Goal: Find specific page/section: Find specific page/section

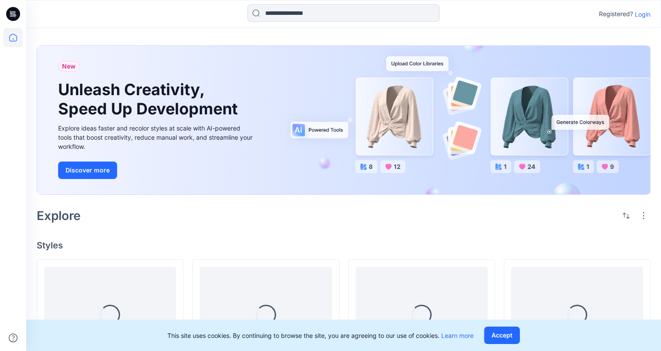
click at [644, 14] on p "Login" at bounding box center [643, 14] width 16 height 9
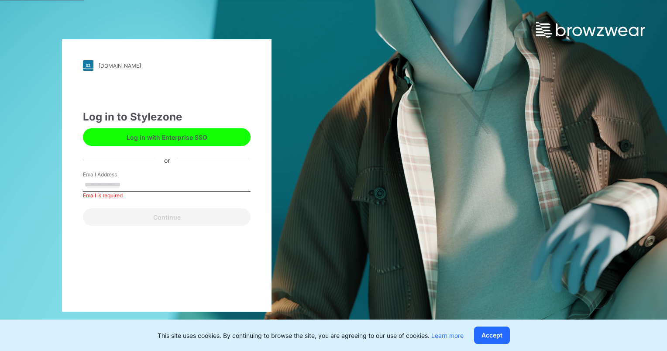
click at [245, 136] on button "Log in with Enterprise SSO" at bounding box center [167, 136] width 168 height 17
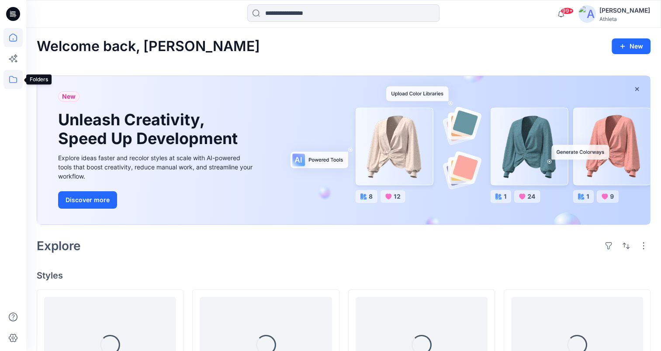
click at [14, 77] on icon at bounding box center [13, 79] width 8 height 7
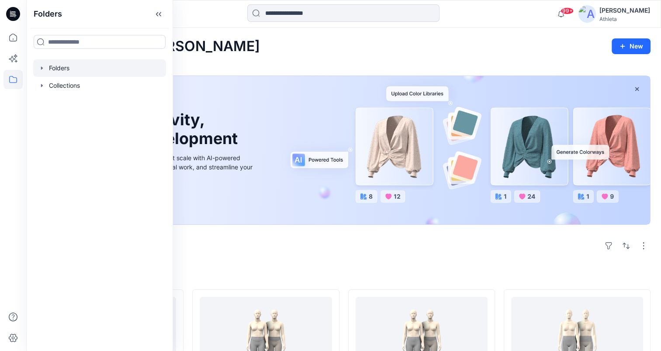
click at [72, 69] on div at bounding box center [99, 67] width 133 height 17
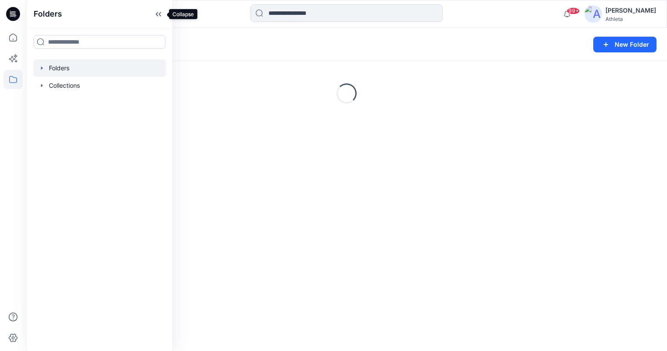
drag, startPoint x: 160, startPoint y: 14, endPoint x: 168, endPoint y: 24, distance: 13.7
click at [159, 14] on icon at bounding box center [159, 14] width 14 height 14
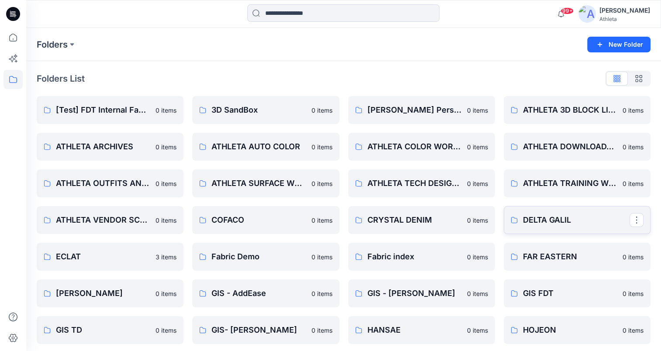
click at [581, 217] on p "DELTA GALIL" at bounding box center [576, 220] width 107 height 12
click at [288, 224] on p "COFACO" at bounding box center [264, 220] width 107 height 12
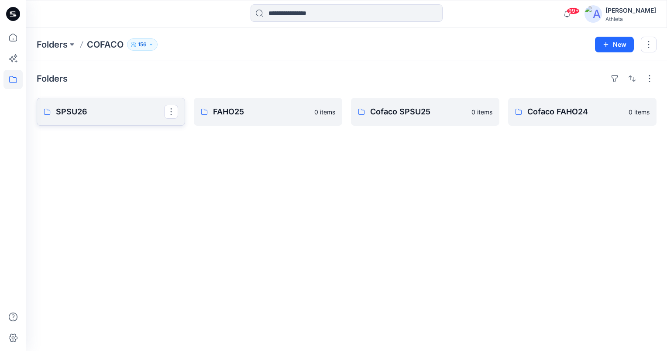
click at [130, 110] on p "SPSU26" at bounding box center [110, 112] width 108 height 12
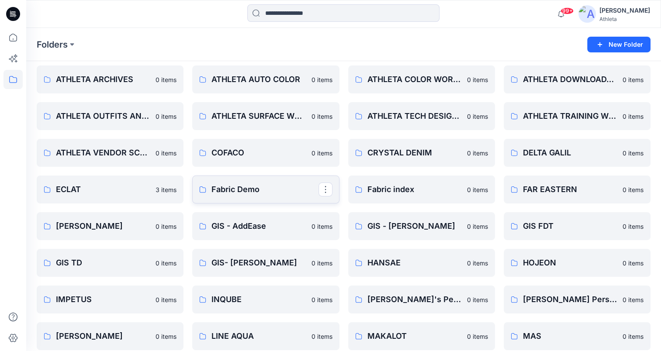
scroll to position [87, 0]
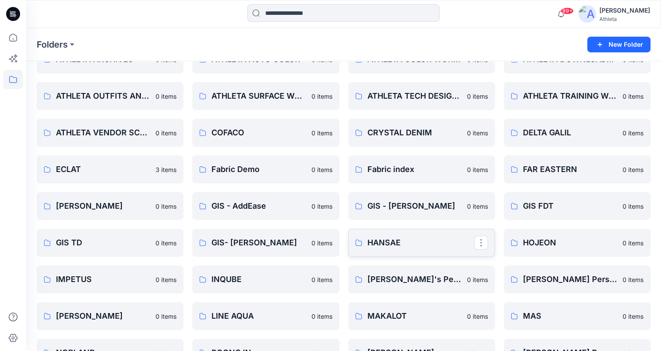
click at [404, 243] on p "HANSAE" at bounding box center [420, 243] width 107 height 12
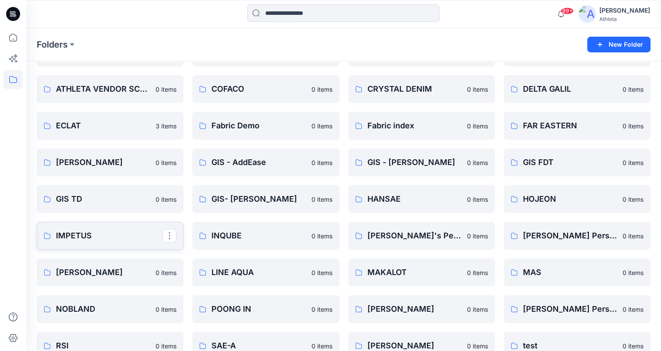
click at [113, 236] on p "IMPETUS" at bounding box center [109, 236] width 107 height 12
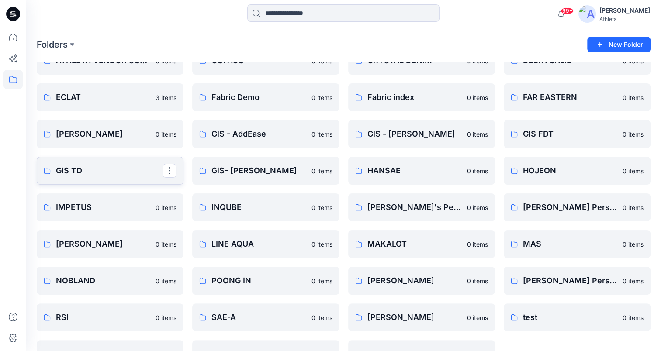
scroll to position [175, 0]
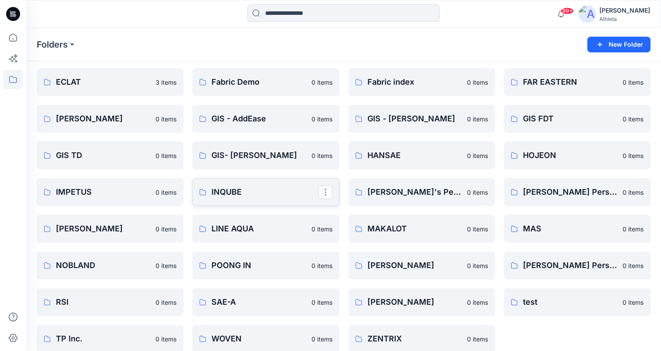
click at [263, 192] on p "INQUBE" at bounding box center [264, 192] width 107 height 12
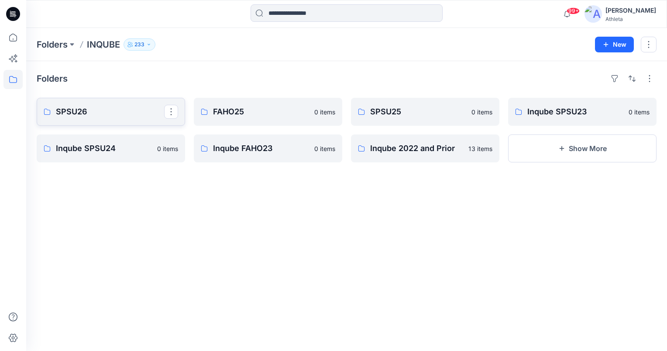
click at [122, 109] on p "SPSU26" at bounding box center [110, 112] width 108 height 12
click at [353, 227] on div "Folders SPSU26 10 items Inqube SPSU24 0 items FAHO25 0 items Inqube FAHO23 0 it…" at bounding box center [346, 206] width 641 height 290
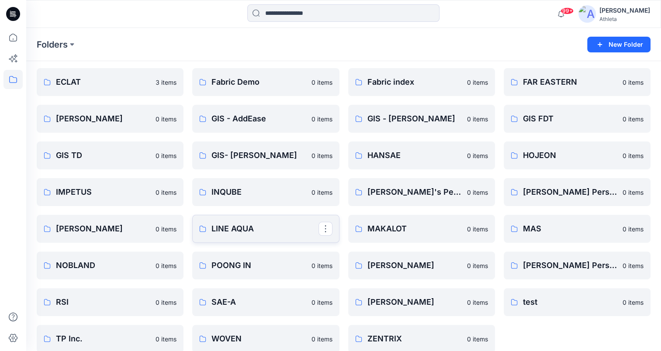
click at [266, 233] on p "LINE AQUA" at bounding box center [264, 229] width 107 height 12
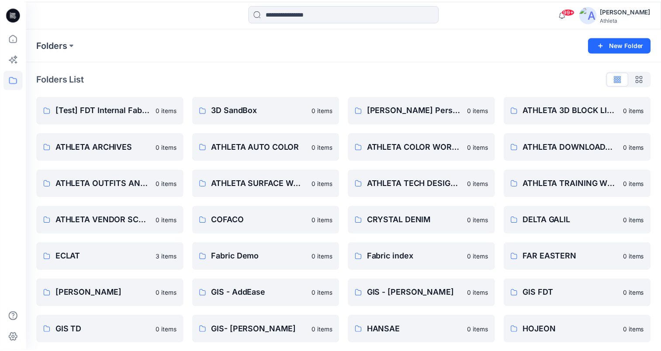
scroll to position [175, 0]
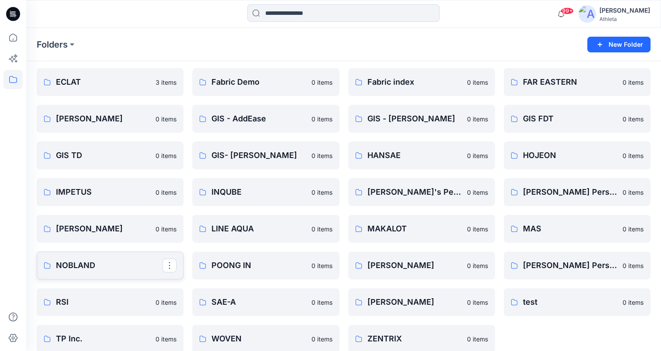
click at [124, 268] on p "NOBLAND" at bounding box center [109, 265] width 107 height 12
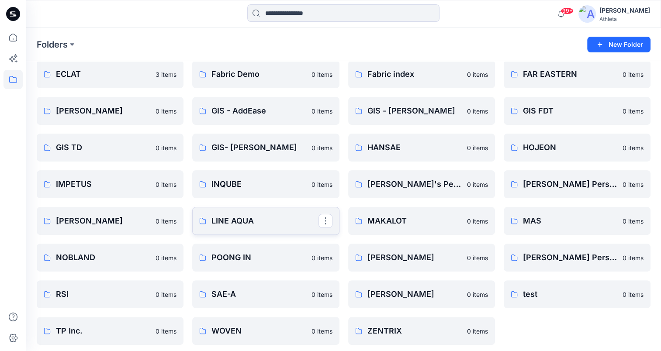
scroll to position [187, 0]
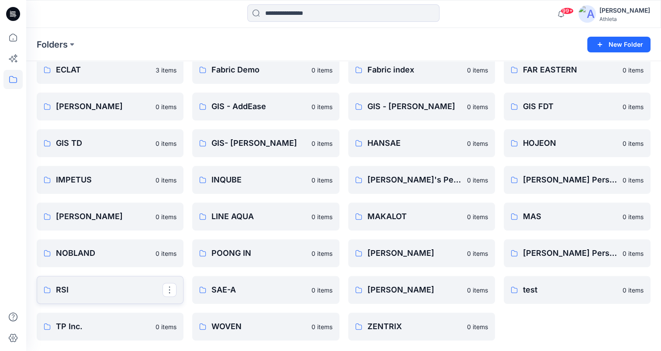
click at [104, 292] on p "RSI" at bounding box center [109, 290] width 107 height 12
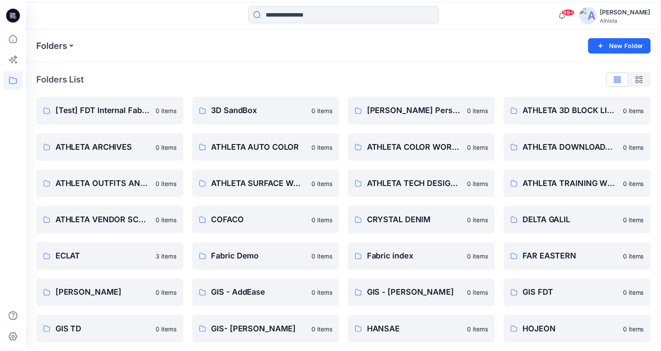
scroll to position [187, 0]
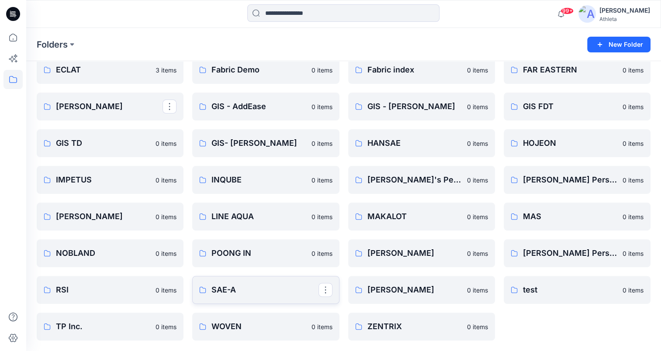
click at [276, 290] on p "SAE-A" at bounding box center [264, 290] width 107 height 12
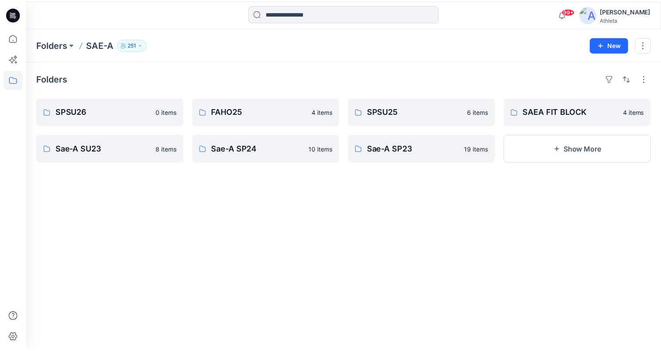
scroll to position [187, 0]
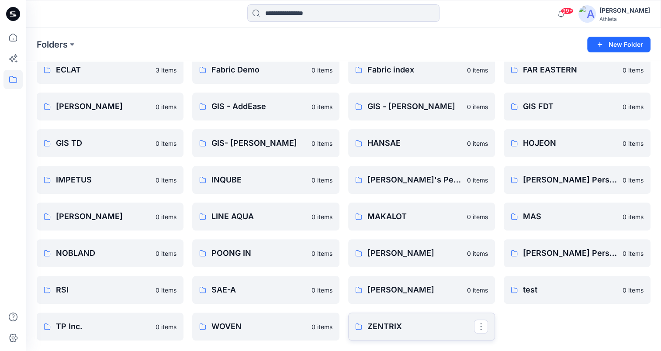
click at [438, 324] on p "ZENTRIX" at bounding box center [420, 327] width 107 height 12
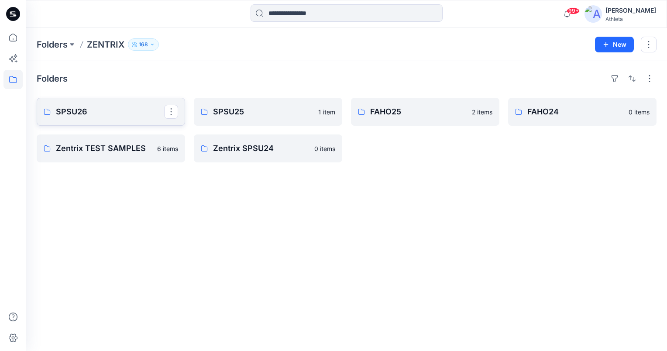
click at [125, 108] on p "SPSU26" at bounding box center [110, 112] width 108 height 12
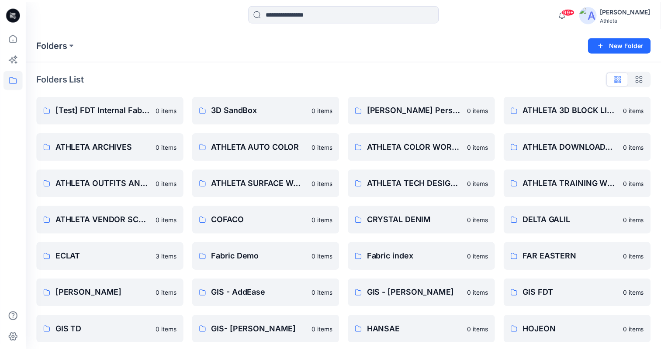
scroll to position [187, 0]
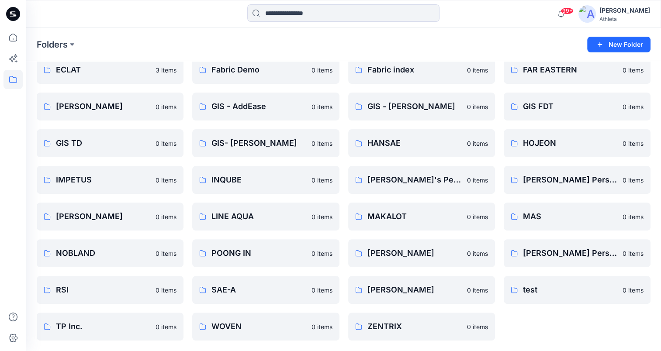
click at [448, 40] on div "Folders" at bounding box center [309, 44] width 545 height 12
click at [250, 257] on p "POONG IN" at bounding box center [264, 253] width 107 height 12
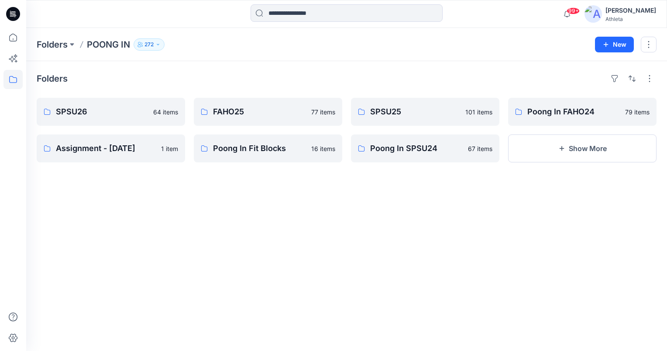
click at [272, 190] on div "Folders SPSU26 64 items Assignment - [DATE] 1 item FAHO25 77 items Poong In Fit…" at bounding box center [346, 206] width 641 height 290
click at [106, 114] on p "SPSU26" at bounding box center [110, 112] width 108 height 12
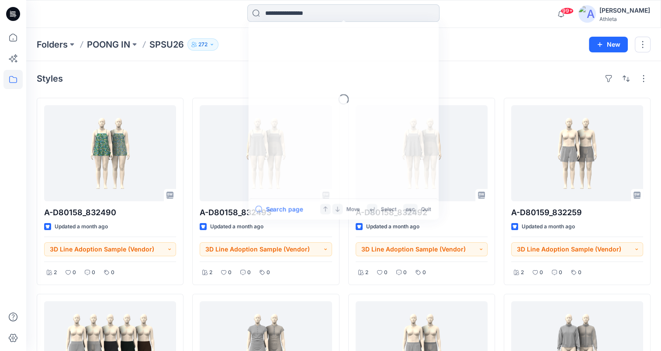
click at [356, 14] on input at bounding box center [343, 12] width 192 height 17
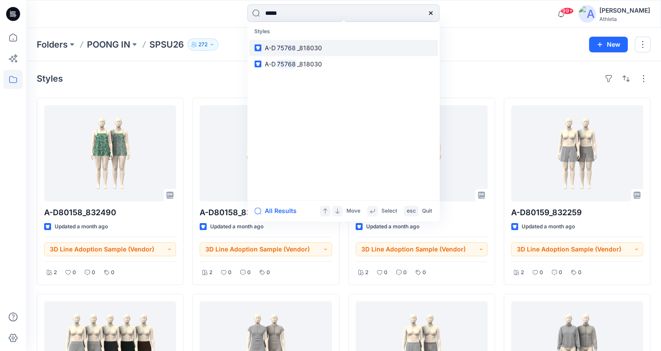
type input "*****"
click at [328, 46] on link "A-D 75768 _818030" at bounding box center [343, 48] width 189 height 16
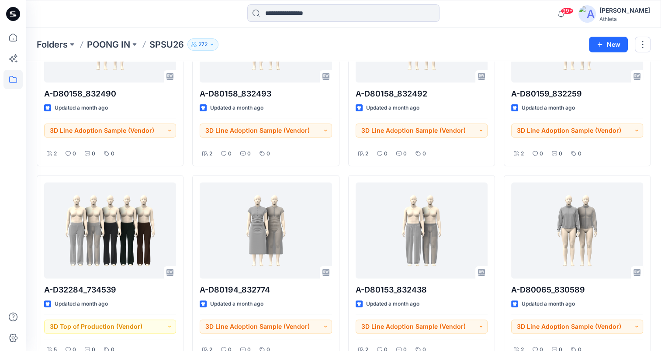
scroll to position [37, 0]
